Goal: Information Seeking & Learning: Learn about a topic

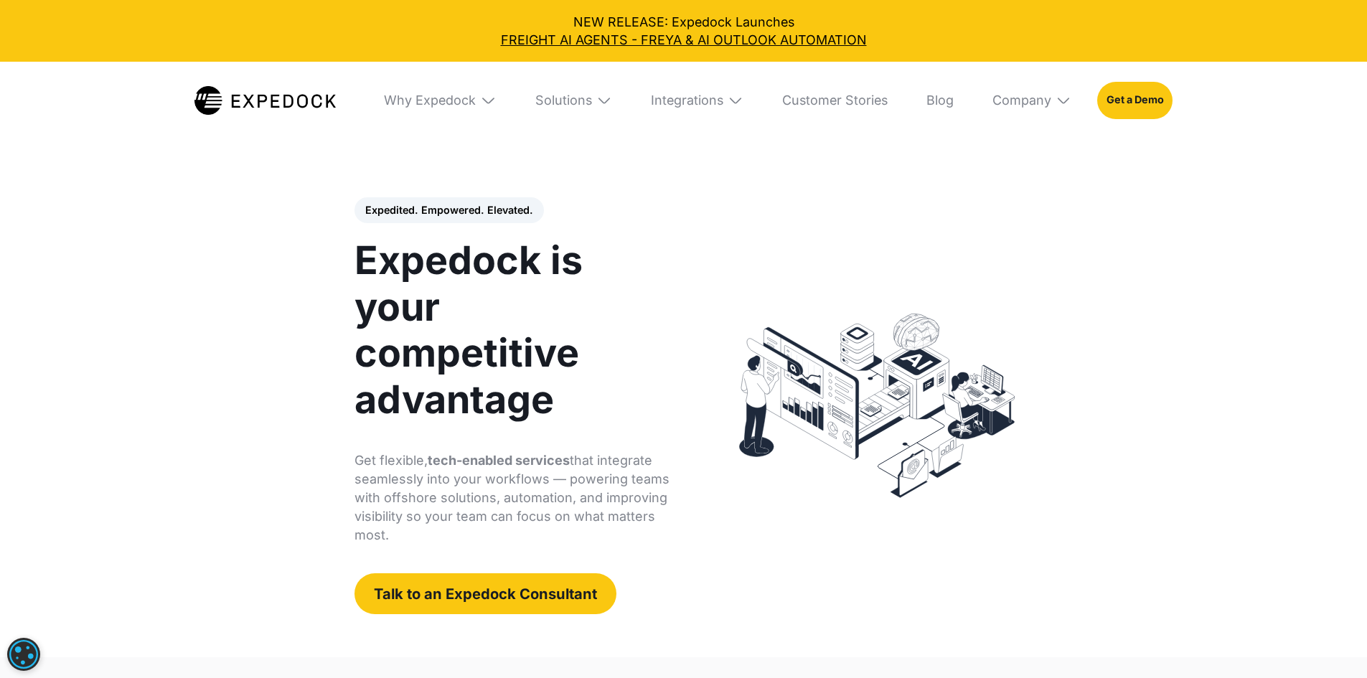
select select
click at [492, 84] on div "Why Expedock" at bounding box center [440, 101] width 138 height 78
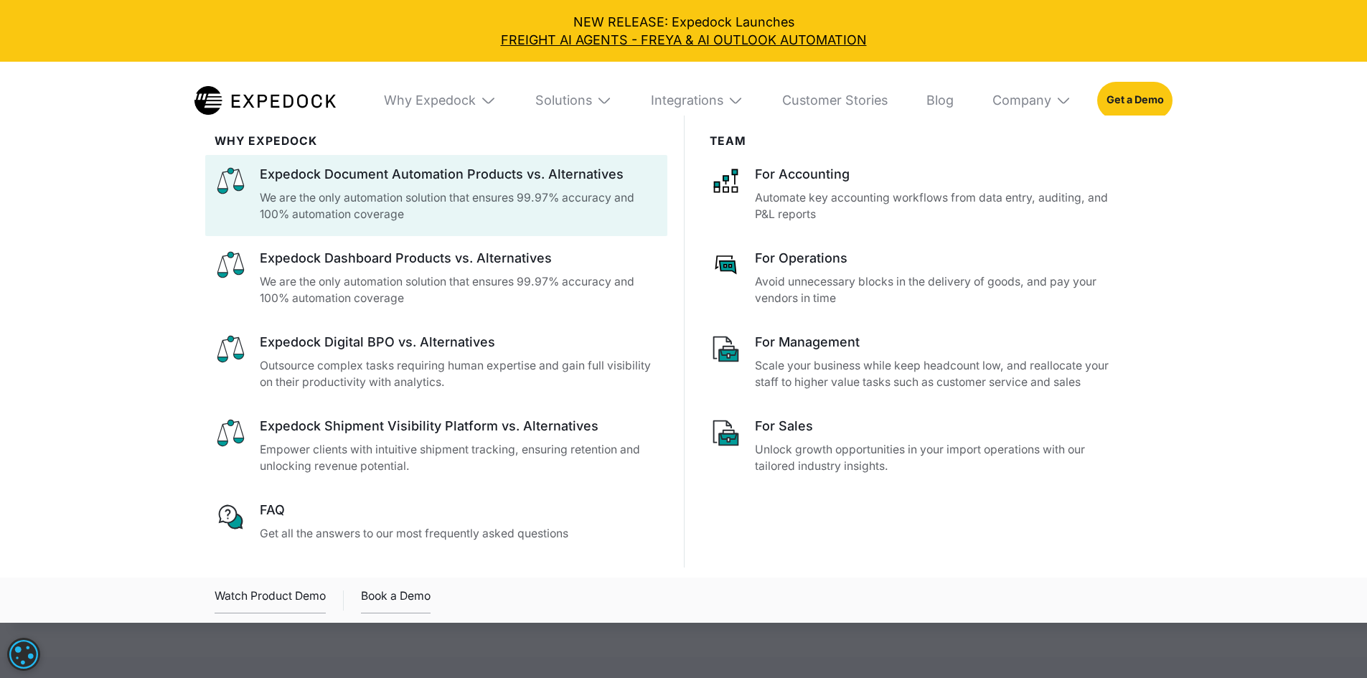
click at [549, 210] on p "We are the only automation solution that ensures 99.97% accuracy and 100% autom…" at bounding box center [459, 206] width 398 height 34
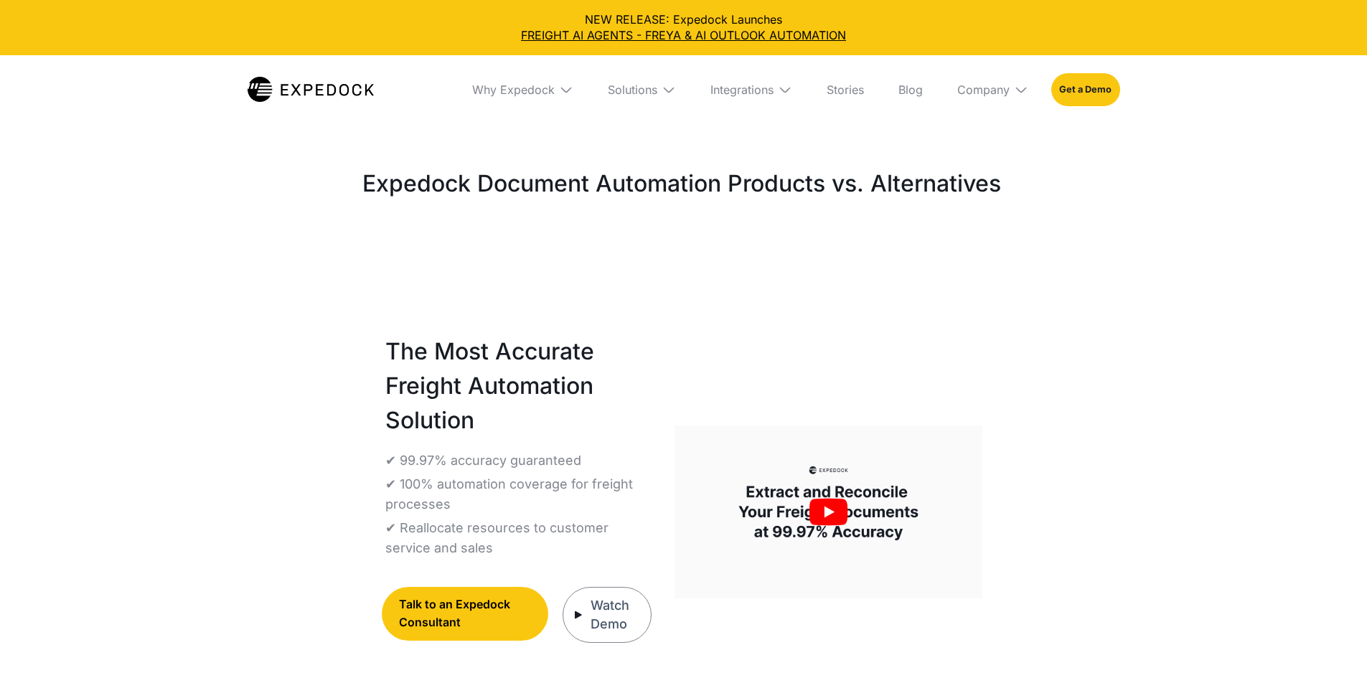
select select
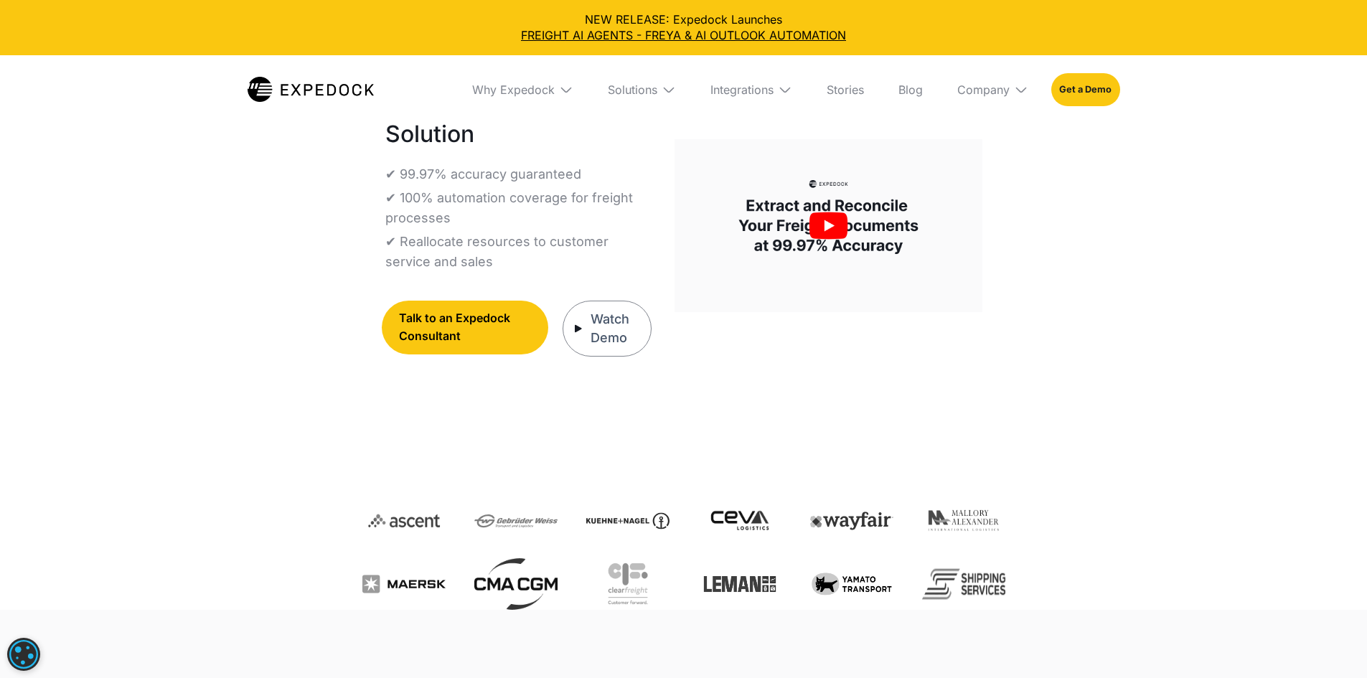
scroll to position [287, 0]
click at [862, 207] on img "open lightbox" at bounding box center [828, 225] width 307 height 173
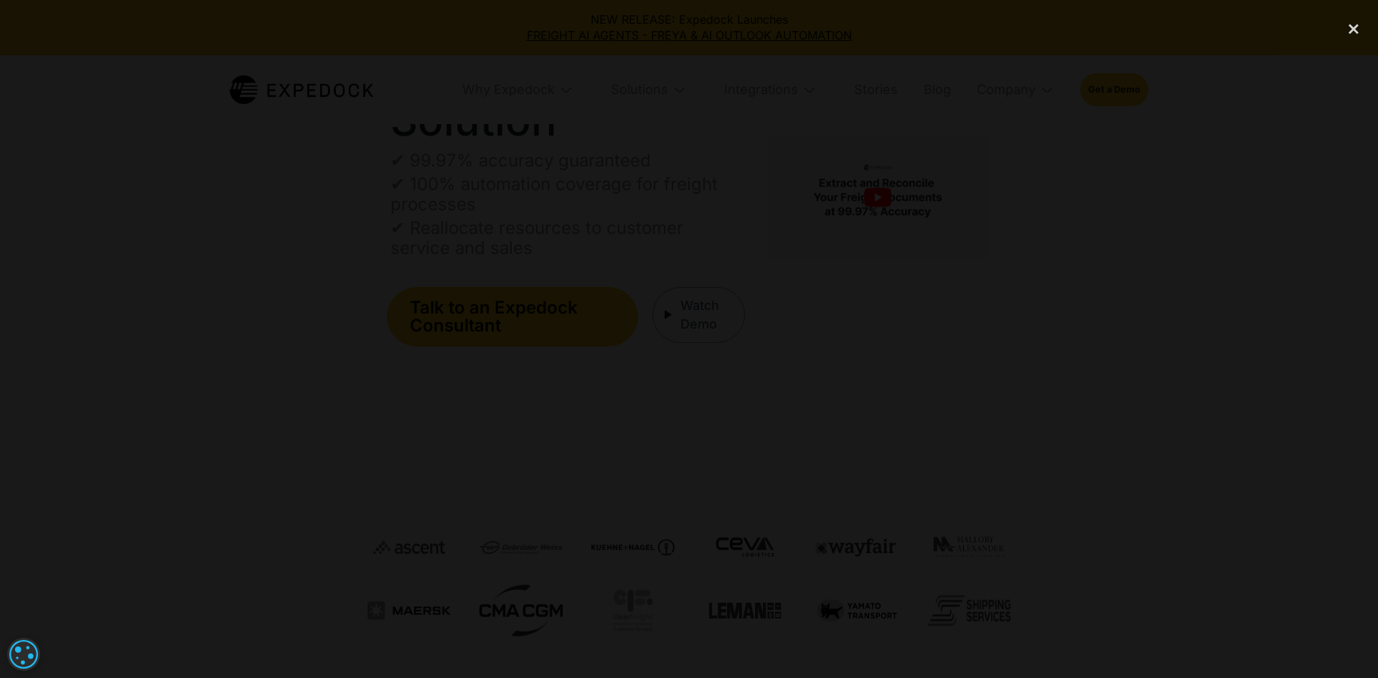
click at [1223, 408] on div at bounding box center [689, 339] width 1378 height 651
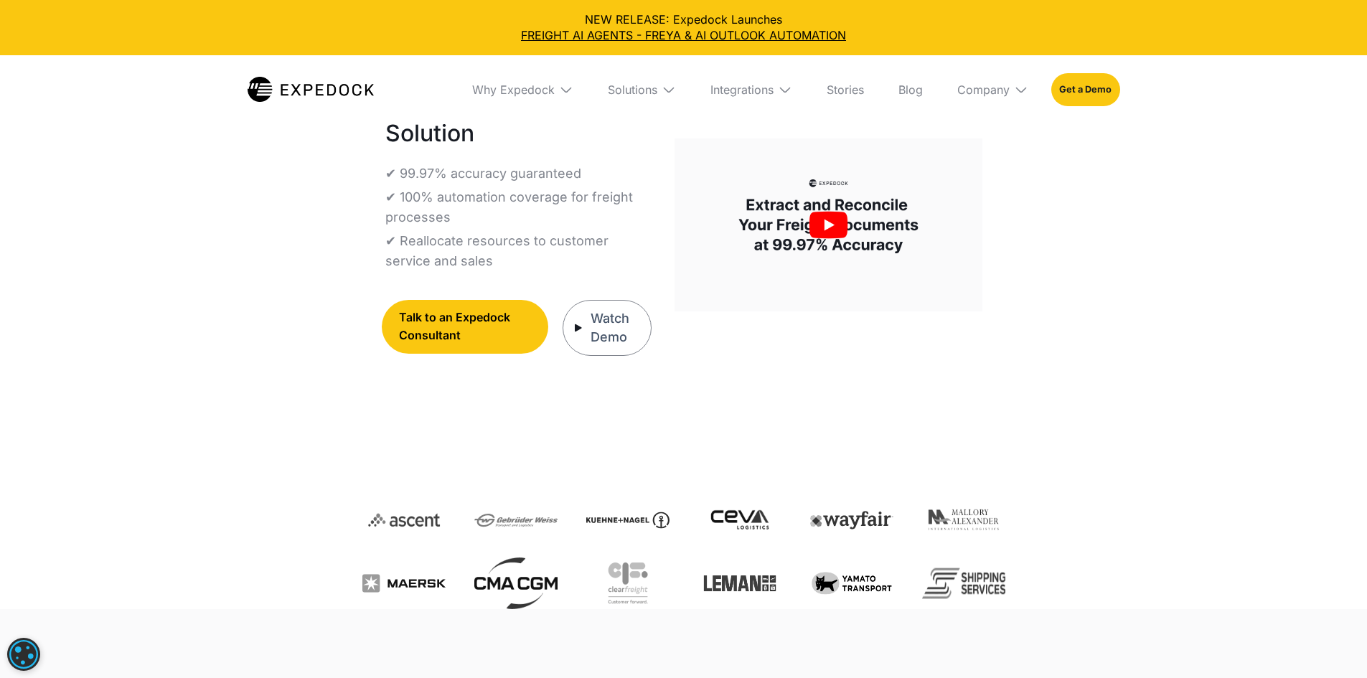
click at [652, 307] on div "Watch Demo" at bounding box center [608, 328] width 90 height 56
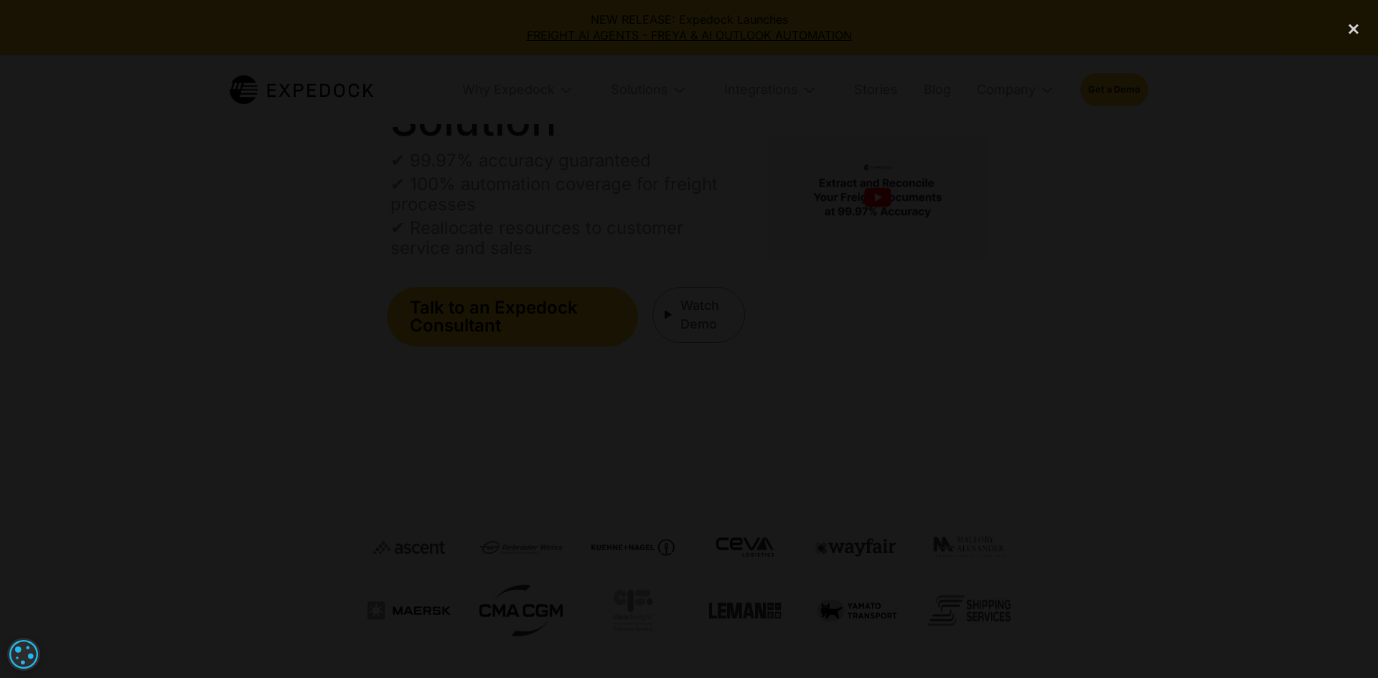
click at [1244, 207] on div at bounding box center [689, 339] width 1378 height 651
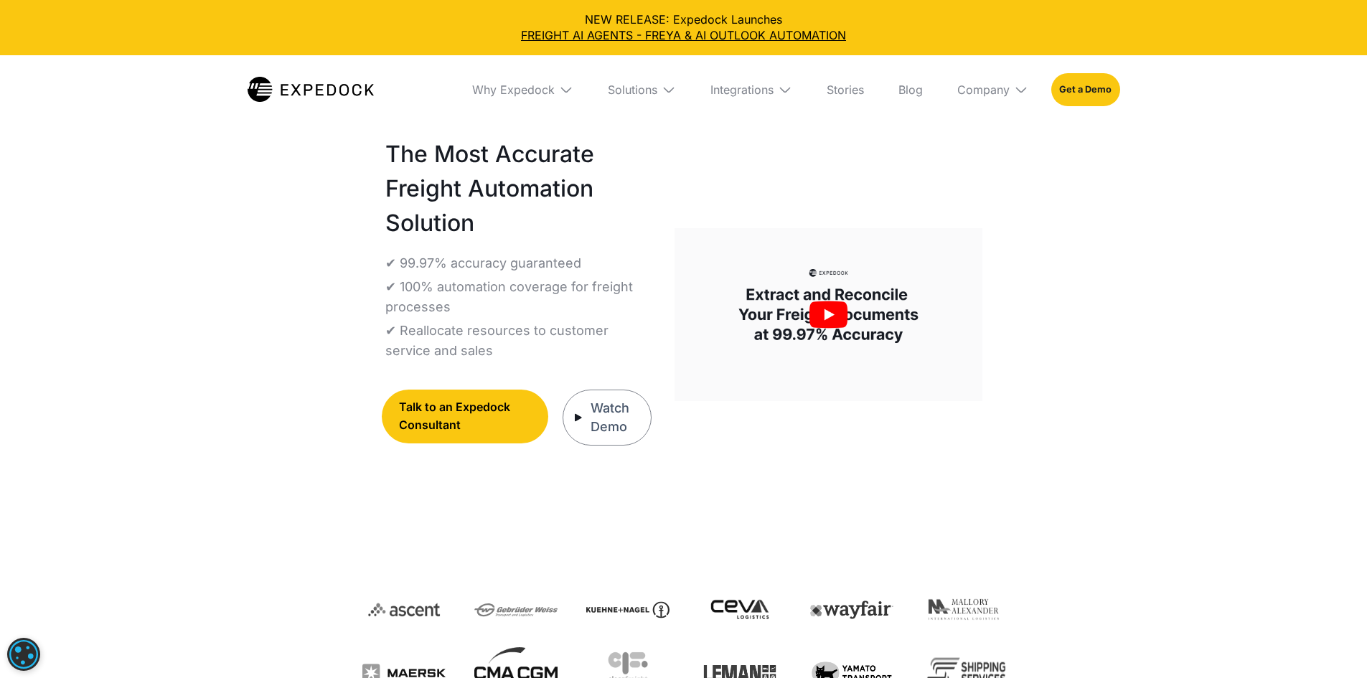
scroll to position [0, 0]
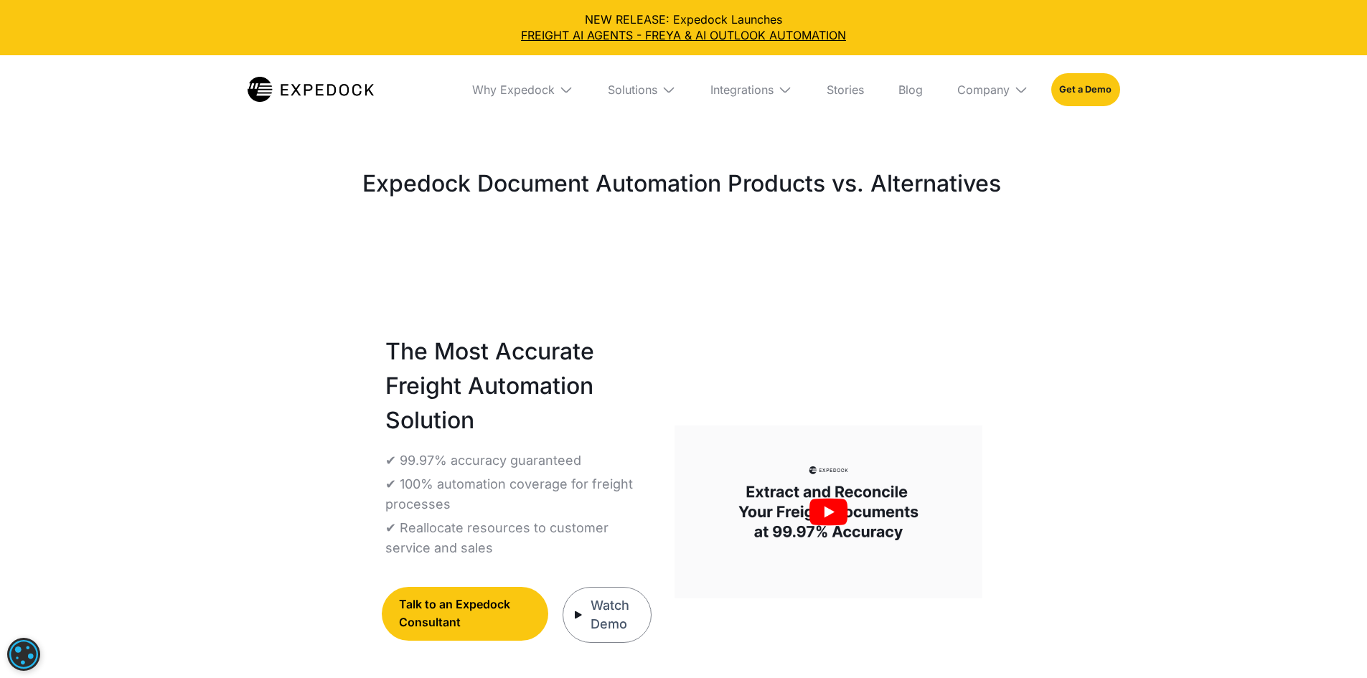
drag, startPoint x: 304, startPoint y: 292, endPoint x: 328, endPoint y: -53, distance: 346.0
click at [520, 85] on div "Why Expedock" at bounding box center [513, 90] width 83 height 14
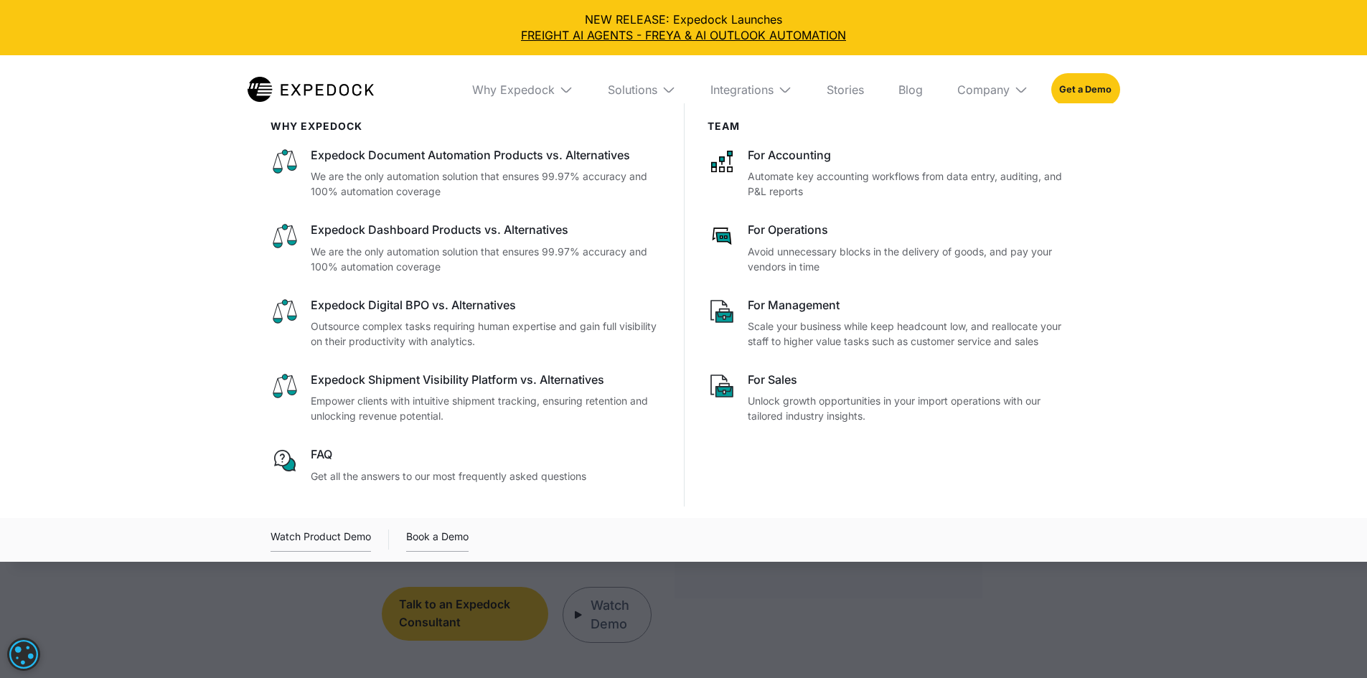
click at [676, 95] on img at bounding box center [669, 90] width 14 height 14
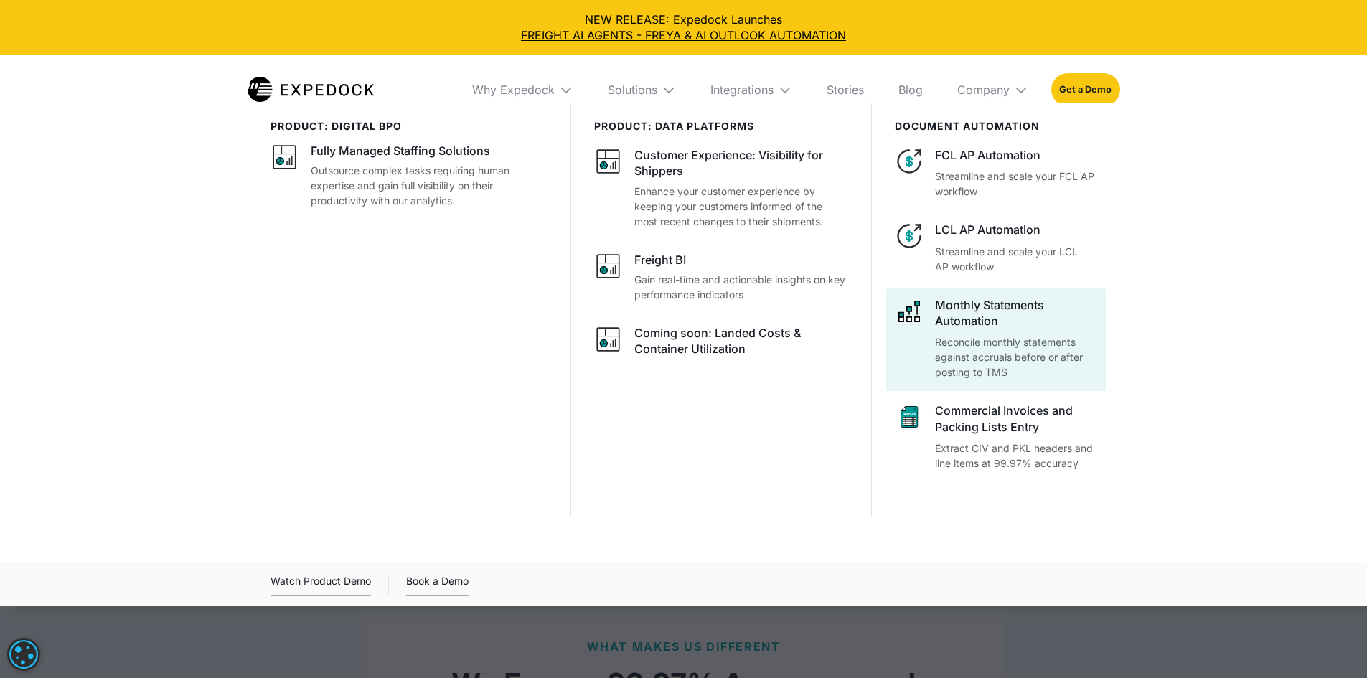
scroll to position [431, 0]
